Goal: Information Seeking & Learning: Learn about a topic

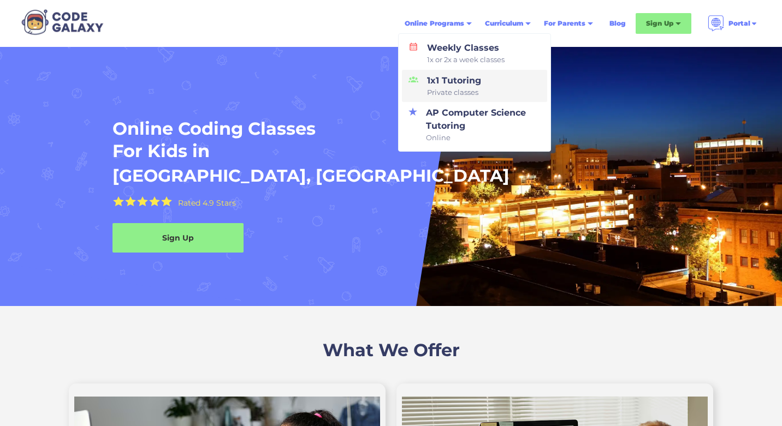
click at [490, 87] on link "1x1 Tutoring Private classes" at bounding box center [474, 86] width 145 height 33
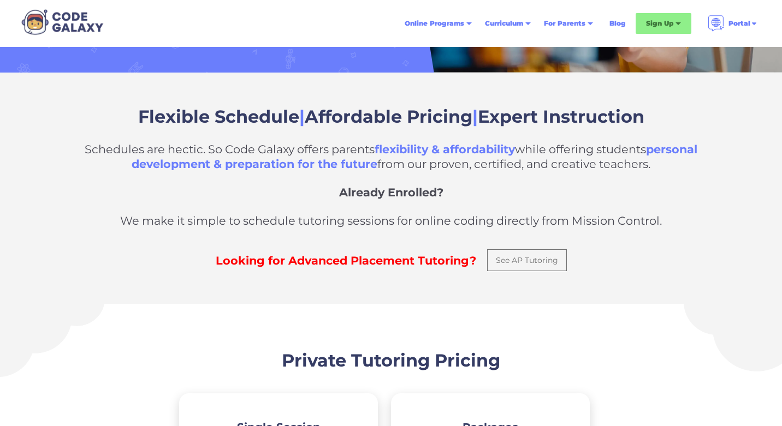
scroll to position [282, 0]
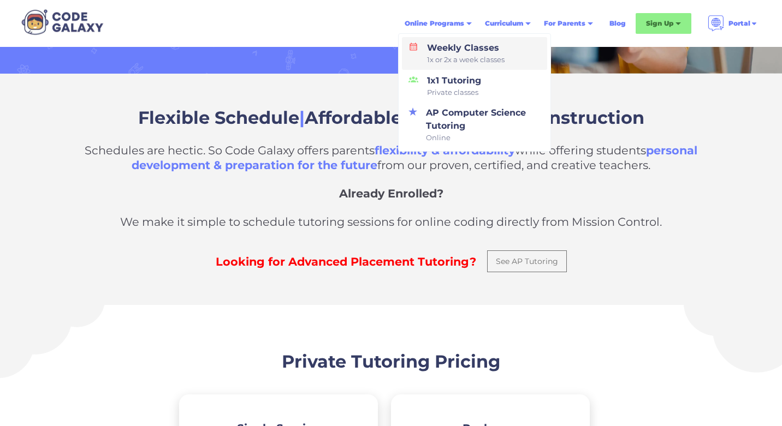
click at [489, 55] on span "1x or 2x a week classes" at bounding box center [466, 60] width 78 height 11
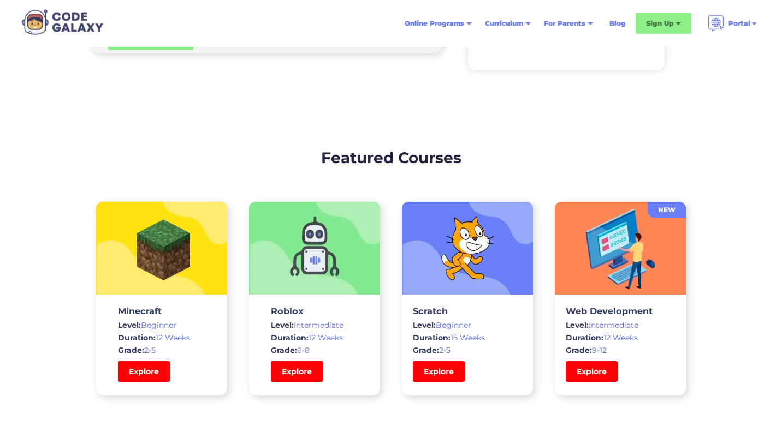
scroll to position [3190, 0]
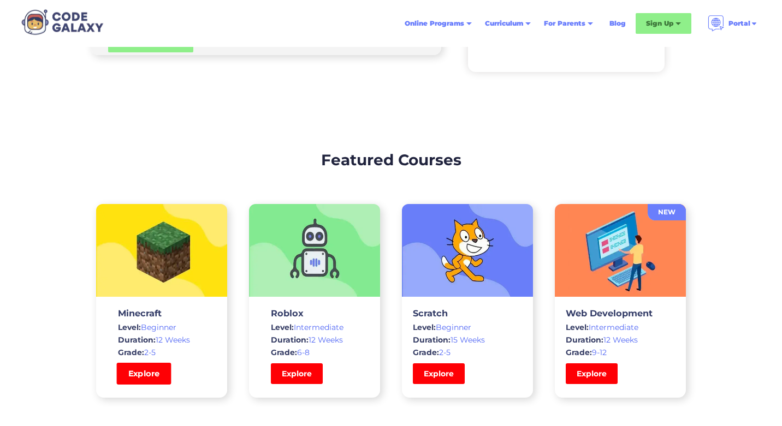
click at [136, 377] on link "Explore" at bounding box center [144, 374] width 55 height 22
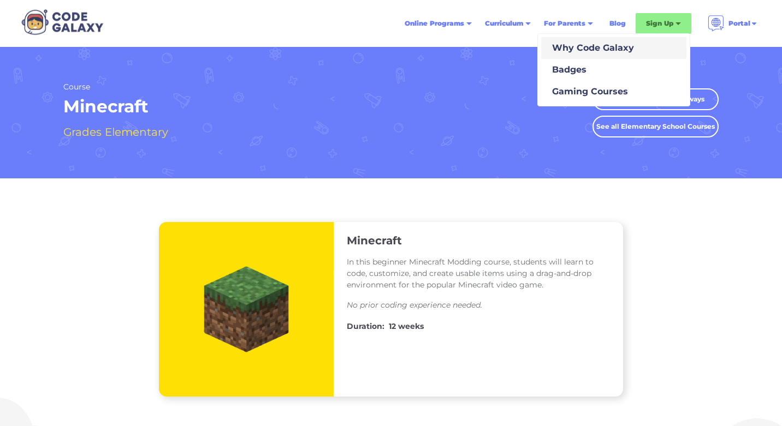
click at [573, 51] on div "Why Code Galaxy" at bounding box center [590, 47] width 86 height 13
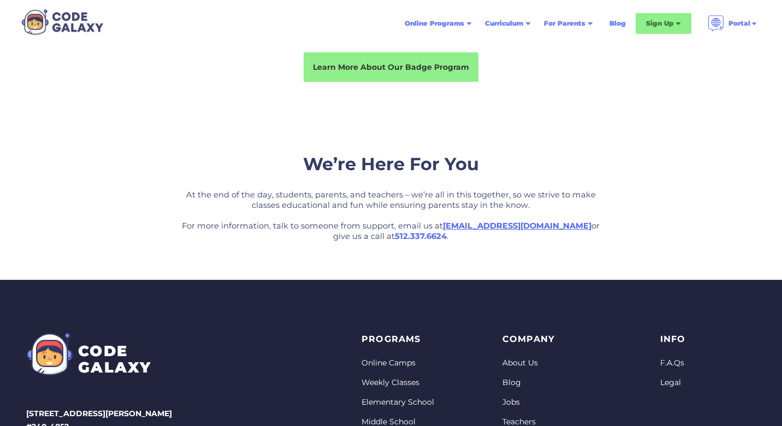
scroll to position [2282, 0]
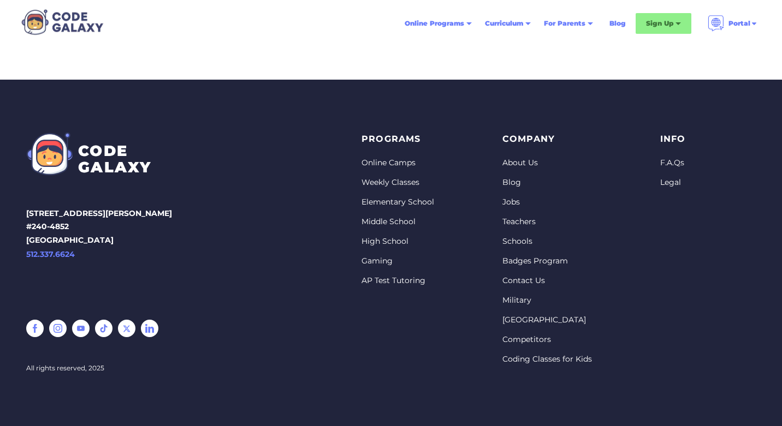
click at [672, 167] on link "F.A.Qs" at bounding box center [673, 163] width 26 height 11
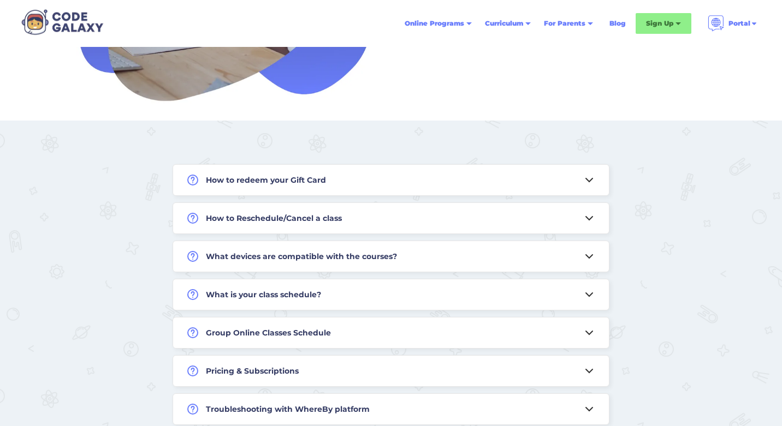
scroll to position [348, 0]
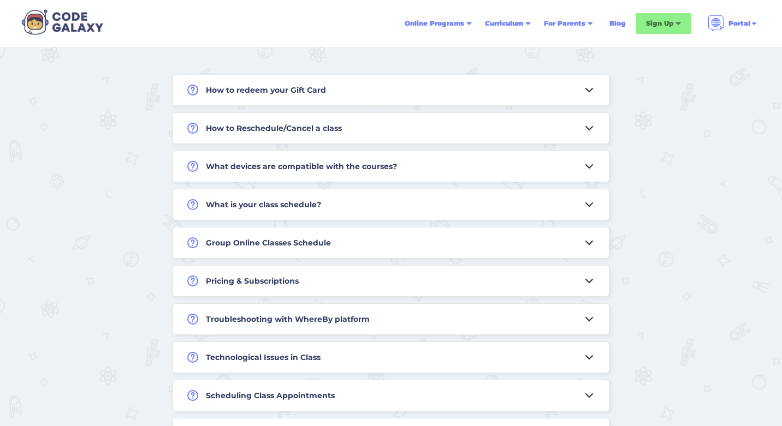
click at [591, 276] on icon at bounding box center [588, 281] width 13 height 13
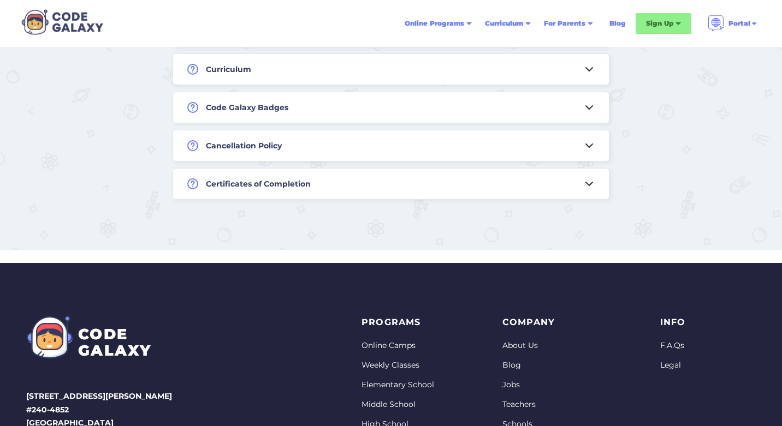
scroll to position [1650, 0]
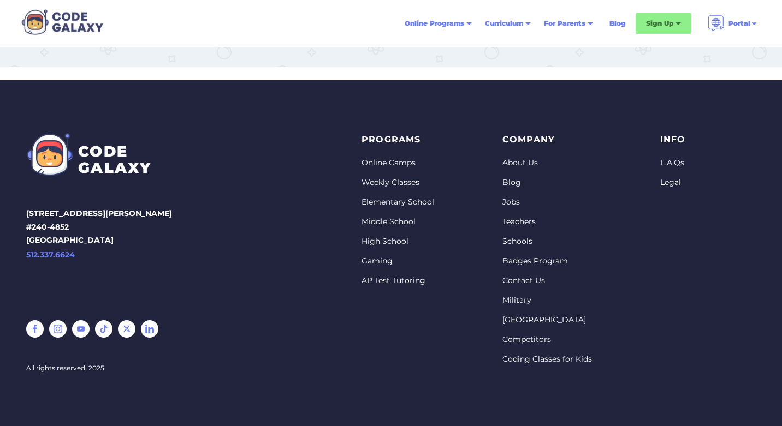
click at [78, 19] on img at bounding box center [62, 22] width 90 height 30
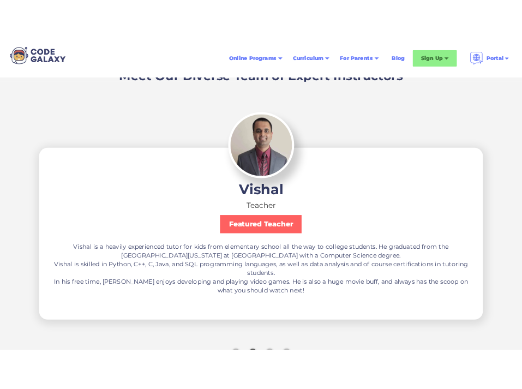
scroll to position [1705, 0]
